Goal: Task Accomplishment & Management: Complete application form

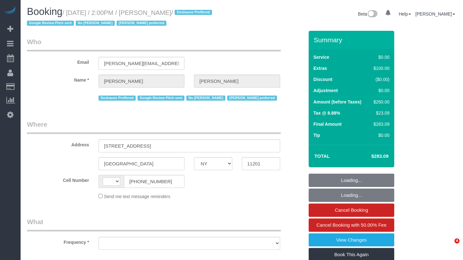
select select "NY"
select select "string:[GEOGRAPHIC_DATA]"
select select "object:735"
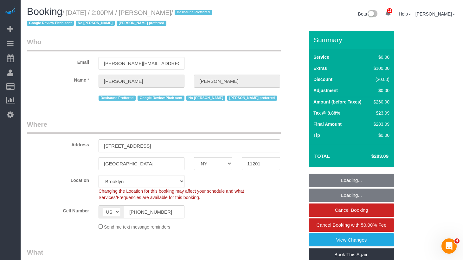
select select "string:stripe-pm_1RnKLS4VGloSiKo7zabHhOBA"
select select "1"
select select "spot1"
select select "number:60"
select select "number:74"
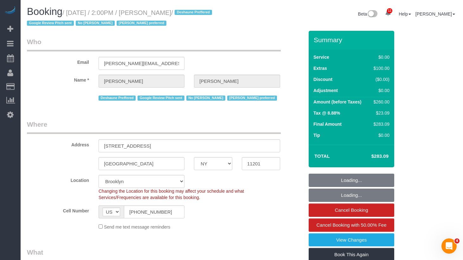
select select "number:15"
select select "number:5"
select select "object:1357"
select select "1"
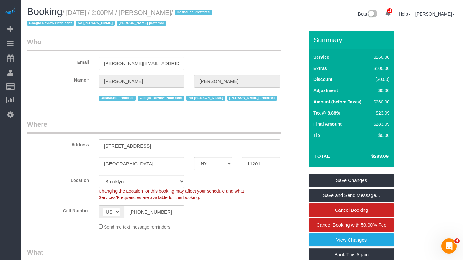
drag, startPoint x: 208, startPoint y: 10, endPoint x: 163, endPoint y: 14, distance: 44.9
click at [163, 15] on small "/ September 04, 2025 / 2:00PM / Niyati Bhagwat / Deshaune Preffered Google Revi…" at bounding box center [120, 18] width 187 height 18
copy small "Niyati Bhagwat"
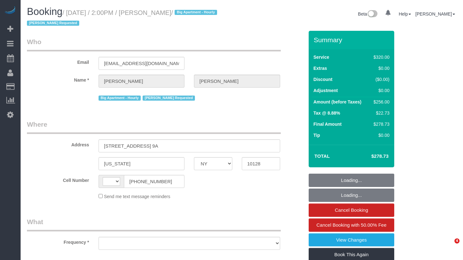
select select "NY"
select select "string:[GEOGRAPHIC_DATA]"
select select "object:727"
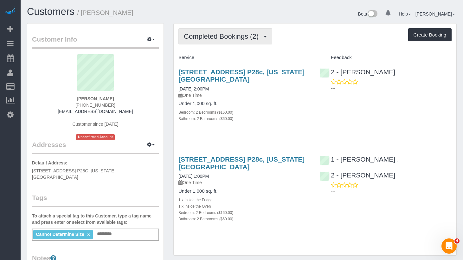
click at [209, 39] on span "Completed Bookings (2)" at bounding box center [223, 36] width 78 height 8
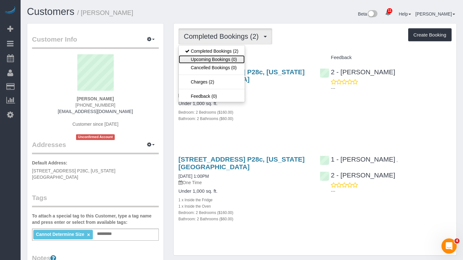
click at [212, 60] on link "Upcoming Bookings (0)" at bounding box center [212, 59] width 66 height 8
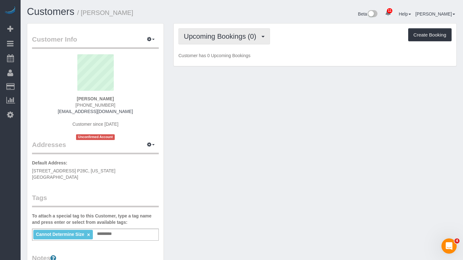
click at [223, 34] on span "Upcoming Bookings (0)" at bounding box center [222, 36] width 76 height 8
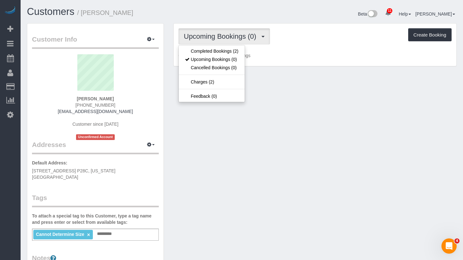
click at [315, 28] on div "Upcoming Bookings (0) Completed Bookings (2) Upcoming Bookings (0) Cancelled Bo…" at bounding box center [315, 36] width 273 height 16
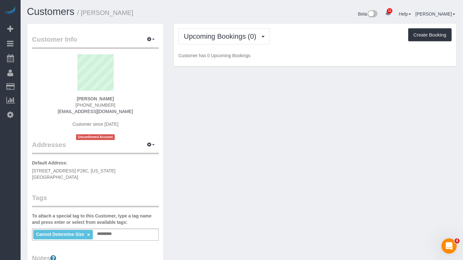
click at [279, 21] on div "Beta 11 Your Notifications You have 0 alerts × You have 2 to charge for 09/03/2…" at bounding box center [352, 14] width 220 height 17
click at [237, 31] on button "Upcoming Bookings (0)" at bounding box center [225, 36] width 92 height 16
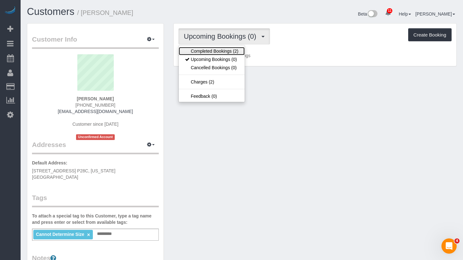
click at [221, 53] on link "Completed Bookings (2)" at bounding box center [212, 51] width 66 height 8
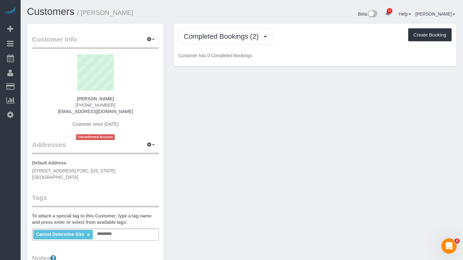
click at [319, 36] on div "Completed Bookings (2) Completed Bookings (2) Upcoming Bookings (0) Cancelled B…" at bounding box center [315, 36] width 273 height 16
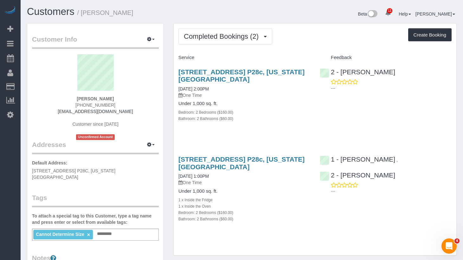
click at [331, 25] on div "Completed Bookings (2) Completed Bookings (2) Upcoming Bookings (0) Cancelled B…" at bounding box center [315, 139] width 283 height 232
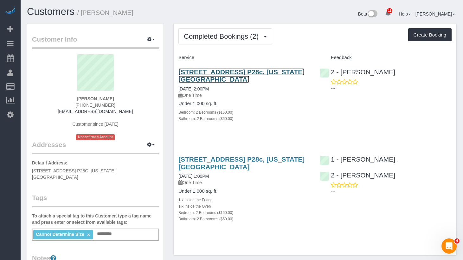
click at [194, 75] on link "75 West End Avenue, Apt. P28c, New York, NY 10023" at bounding box center [242, 75] width 126 height 15
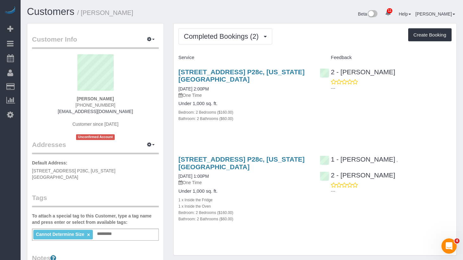
click at [257, 85] on div "75 West End Avenue, Apt. P28c, New York, NY 10023 08/18/2025 2:00PM One Time" at bounding box center [245, 83] width 132 height 30
drag, startPoint x: 222, startPoint y: 77, endPoint x: 175, endPoint y: 72, distance: 47.2
click at [175, 72] on div "75 West End Avenue, Apt. P28c, New York, NY 10023 08/18/2025 2:00PM One Time Un…" at bounding box center [244, 98] width 141 height 71
copy link "75 West End Avenue, Apt. P28c, New York, NY 10023"
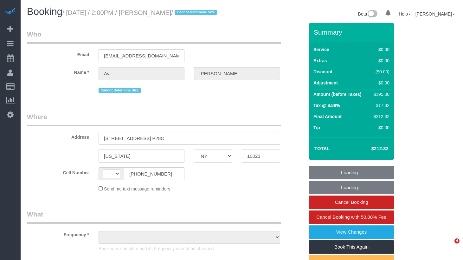
select select "NY"
select select "string:[GEOGRAPHIC_DATA]"
select select "object:728"
select select "2"
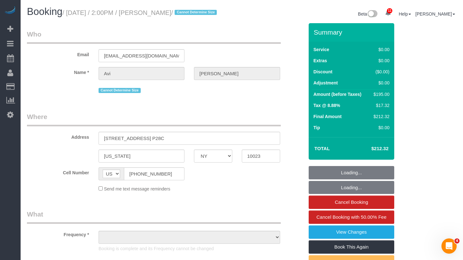
select select "spot1"
select select "number:61"
select select "number:77"
select select "number:15"
select select "number:5"
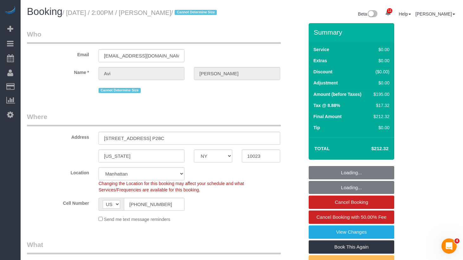
select select "object:1377"
select select "string:stripe-pm_1R1tF14VGloSiKo7U8tSIWlt"
select select "2"
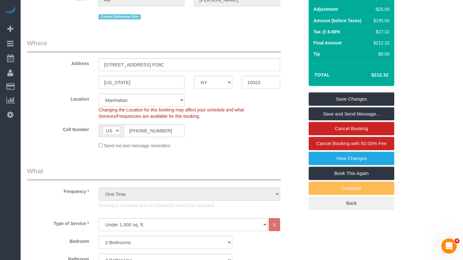
scroll to position [80, 0]
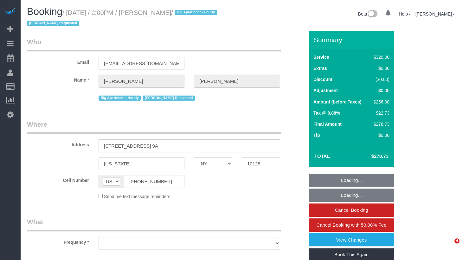
select select "NY"
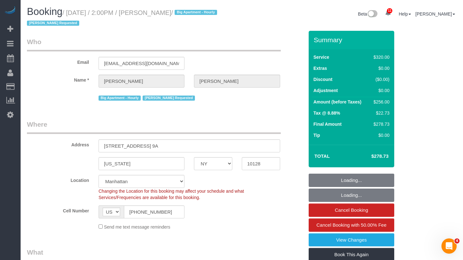
select select "string:stripe-pm_1QzSJ44VGloSiKo7IVwva4X2"
select select "number:89"
select select "number:90"
select select "number:15"
select select "number:5"
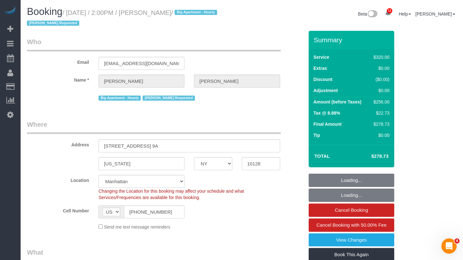
click at [170, 16] on small "/ [DATE] / 2:00PM / [PERSON_NAME] / Big Apartment - Hourly [PERSON_NAME] Reques…" at bounding box center [123, 18] width 192 height 18
select select "object:1400"
select select "240"
select select "spot1"
drag, startPoint x: 222, startPoint y: 11, endPoint x: 164, endPoint y: 13, distance: 57.7
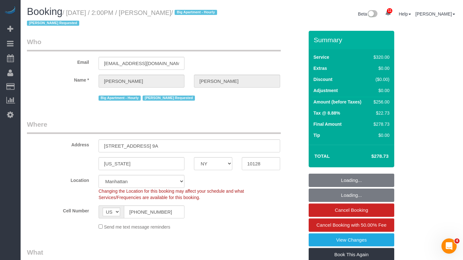
click at [164, 13] on small "/ [DATE] / 2:00PM / [PERSON_NAME] / Big Apartment - Hourly [PERSON_NAME] Reques…" at bounding box center [123, 18] width 192 height 18
copy small "[PERSON_NAME]"
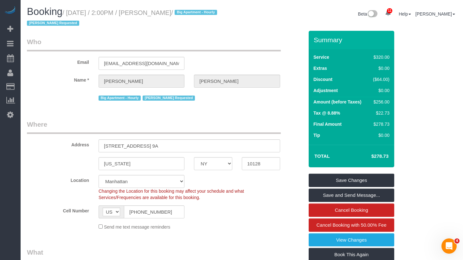
click at [232, 25] on h1 "Booking / [DATE] / 2:00PM / [PERSON_NAME] / Big Apartment - Hourly [PERSON_NAME…" at bounding box center [132, 17] width 210 height 22
drag, startPoint x: 222, startPoint y: 13, endPoint x: 70, endPoint y: 14, distance: 152.5
click at [70, 14] on small "/ [DATE] / 2:00PM / [PERSON_NAME] / Big Apartment - Hourly [PERSON_NAME] Reques…" at bounding box center [123, 18] width 192 height 18
copy small "[DATE] / 2:00PM / [PERSON_NAME]"
